Goal: Transaction & Acquisition: Subscribe to service/newsletter

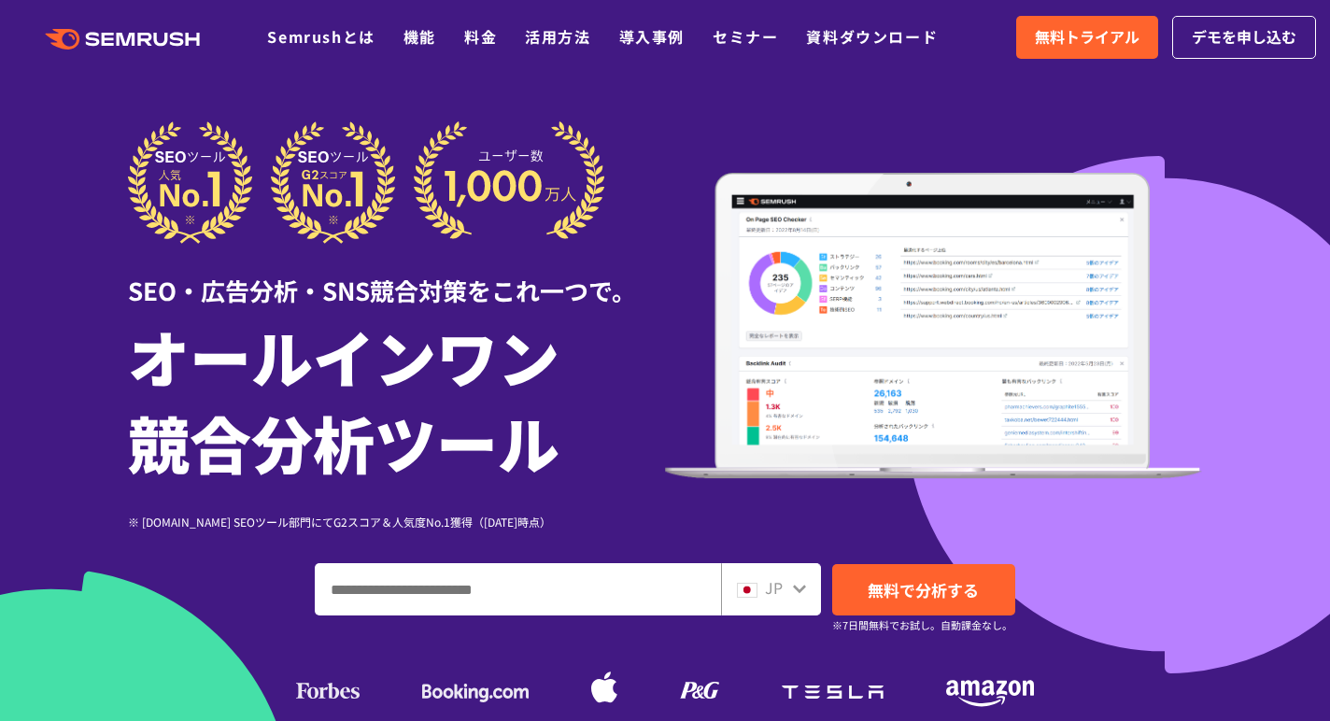
scroll to position [10, 0]
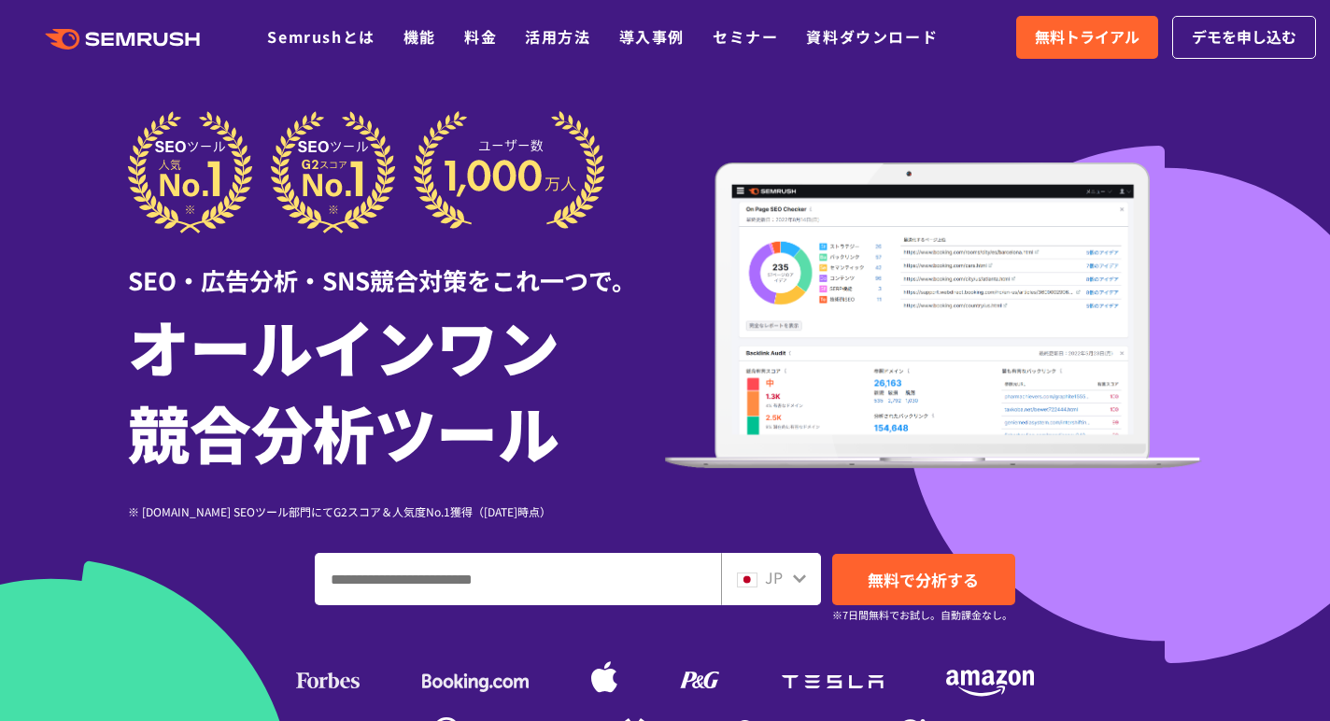
click at [314, 242] on div "SEO・広告分析・SNS競合対策をこれ一つで。" at bounding box center [396, 265] width 537 height 64
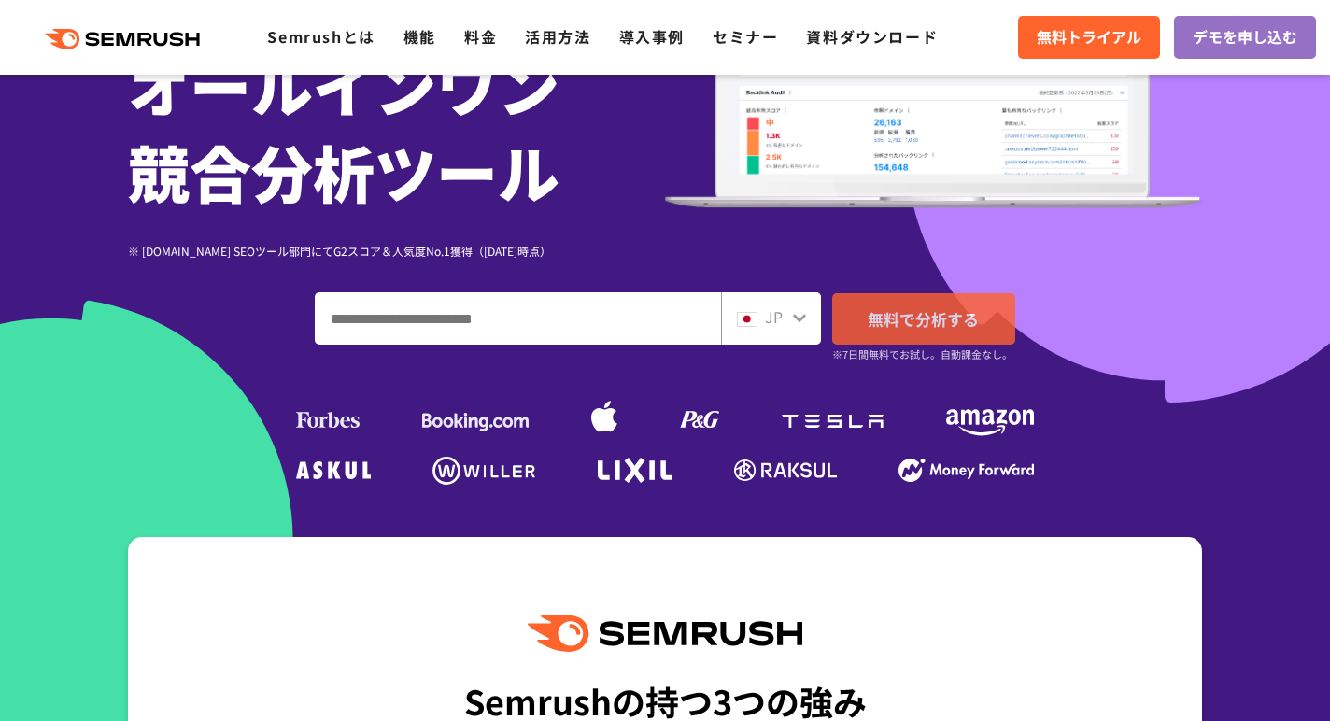
scroll to position [272, 0]
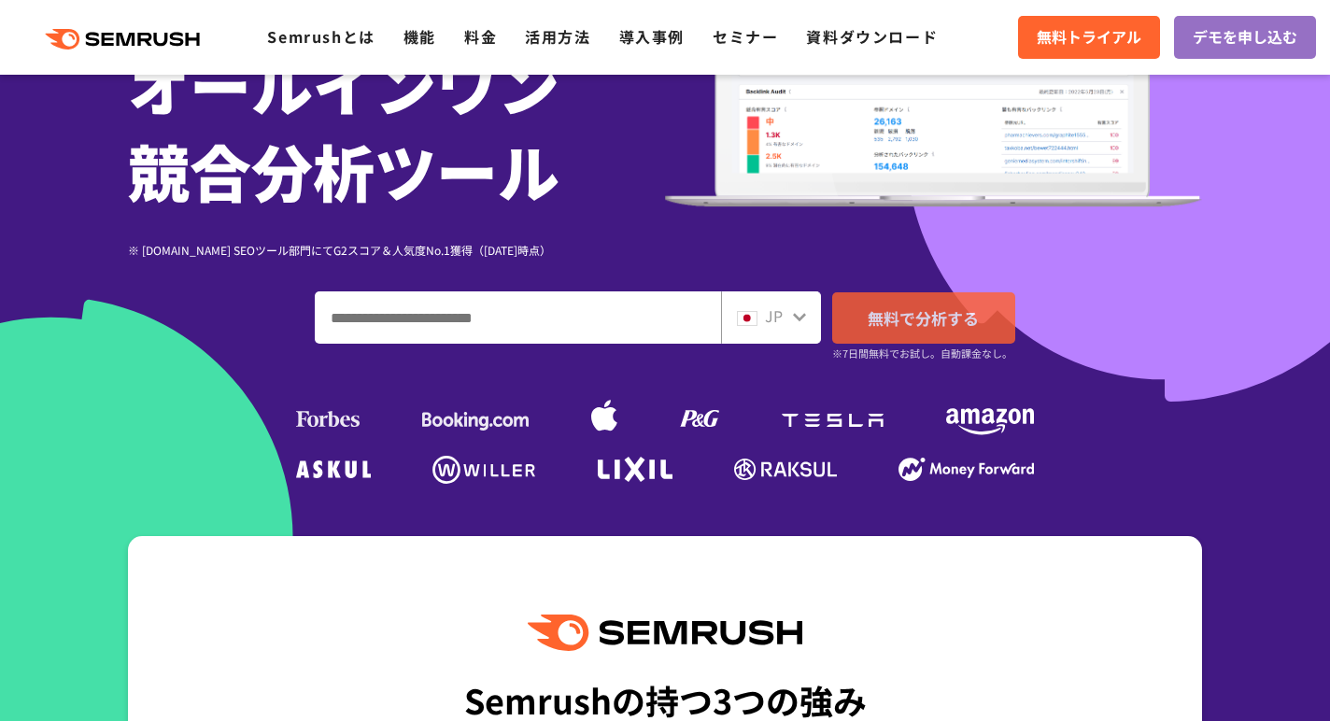
click at [981, 332] on link "無料で分析する" at bounding box center [923, 317] width 183 height 51
click at [928, 302] on link "無料で分析する" at bounding box center [923, 317] width 183 height 51
